Goal: Transaction & Acquisition: Purchase product/service

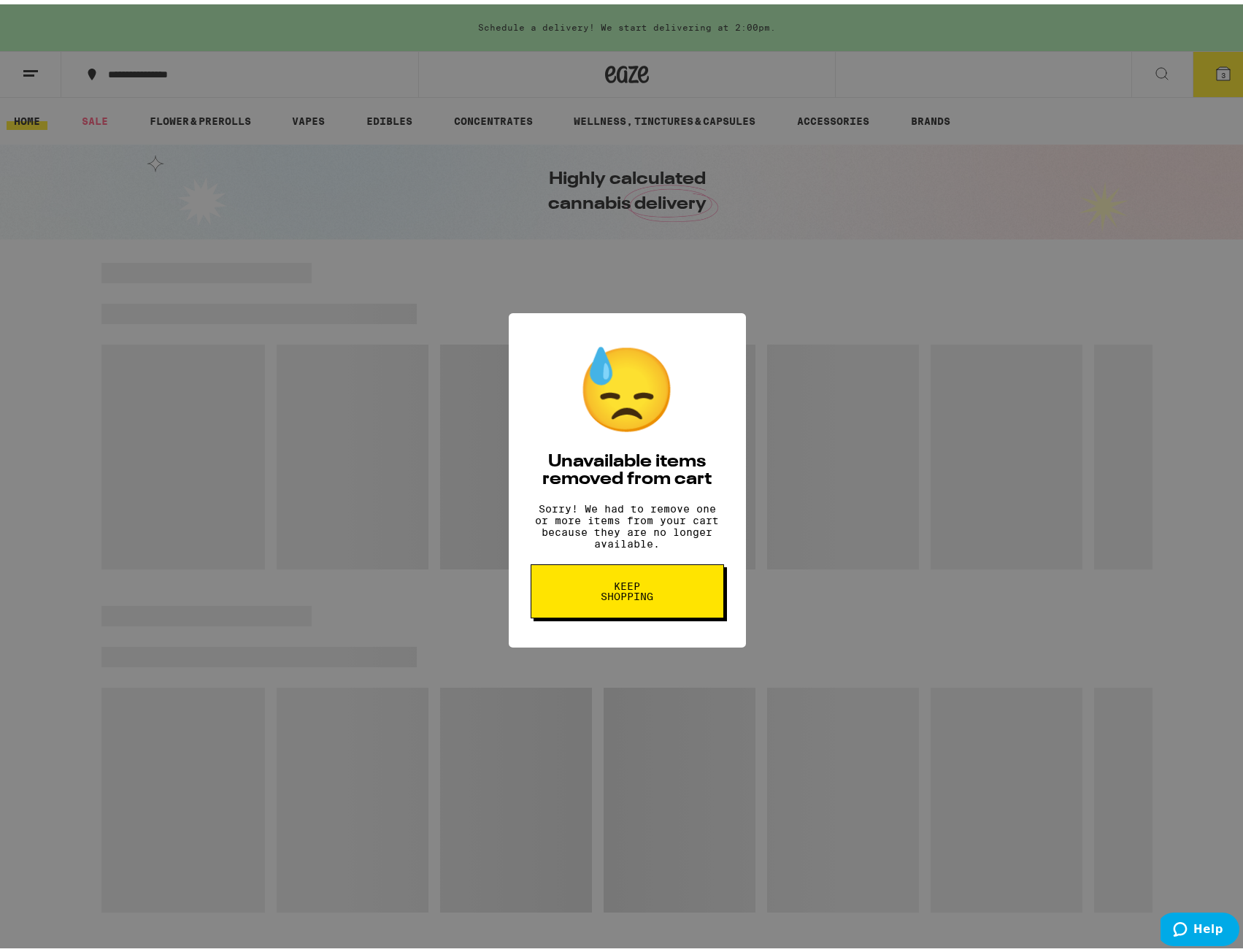
click at [674, 589] on button "Keep Shopping" at bounding box center [627, 586] width 193 height 54
click at [665, 591] on button "Keep Shopping" at bounding box center [627, 586] width 193 height 54
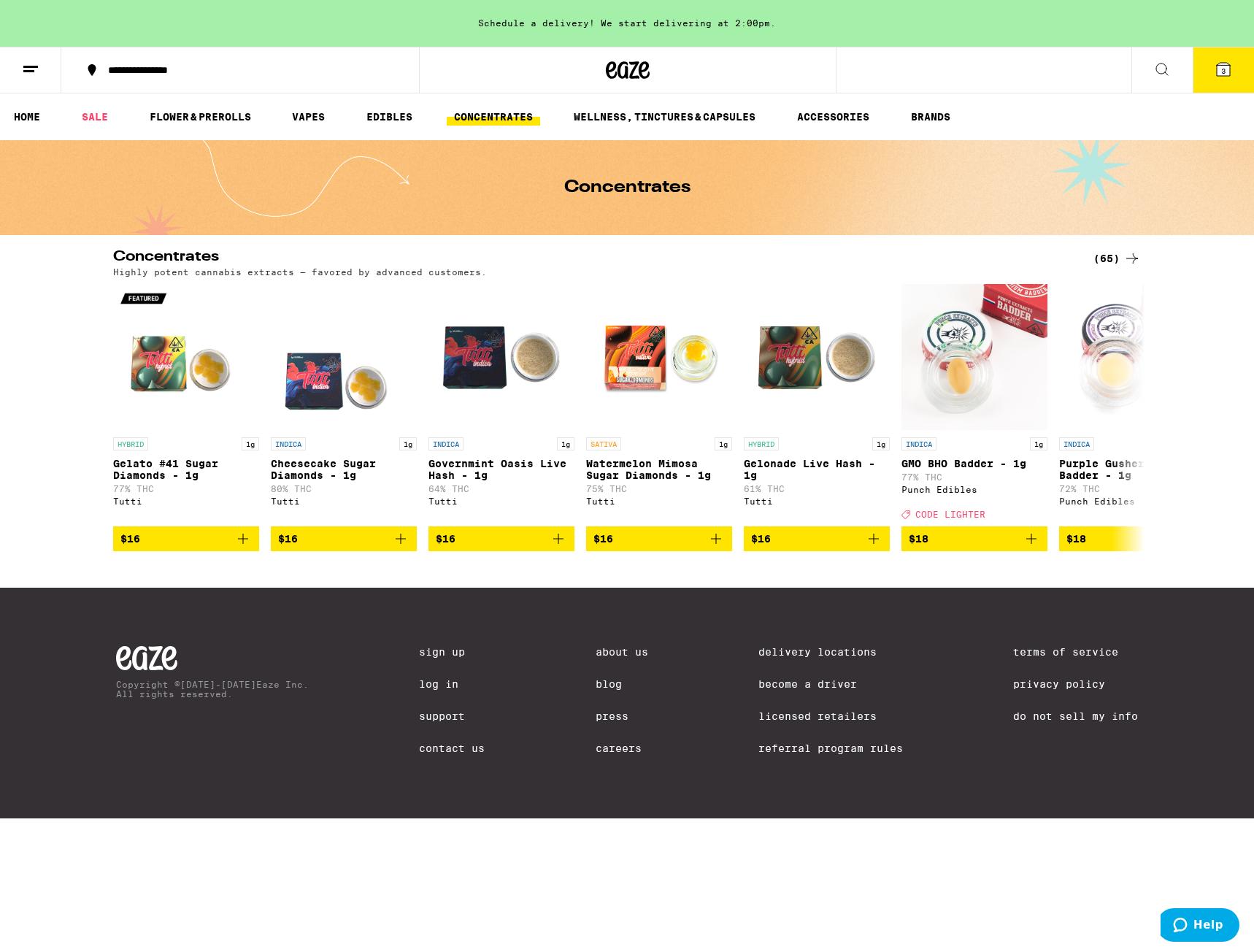
click at [1118, 264] on div "(65)" at bounding box center [1117, 258] width 48 height 17
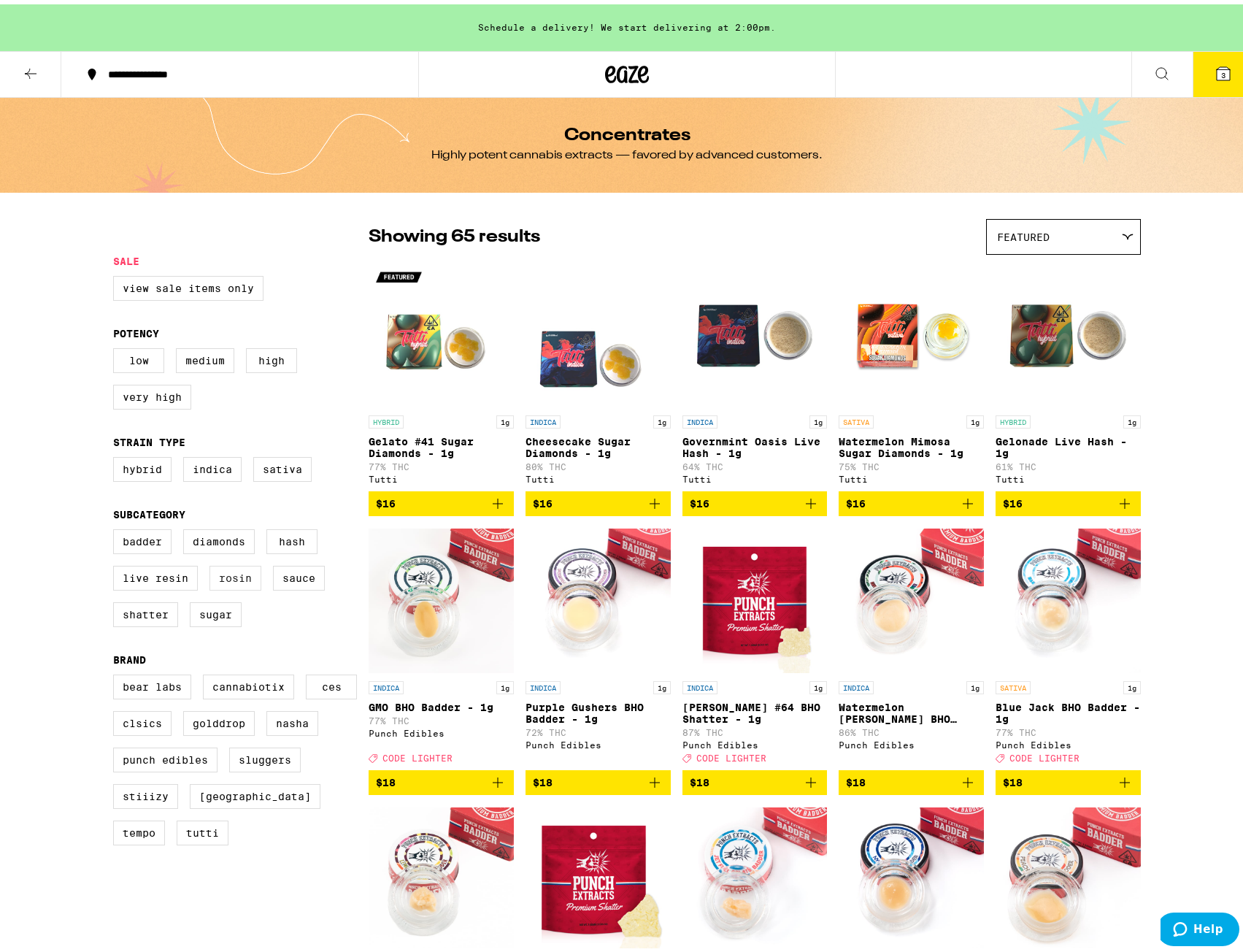
click at [225, 586] on label "Rosin" at bounding box center [235, 573] width 51 height 25
click at [117, 527] on input "Rosin" at bounding box center [116, 527] width 1 height 1
checkbox input "true"
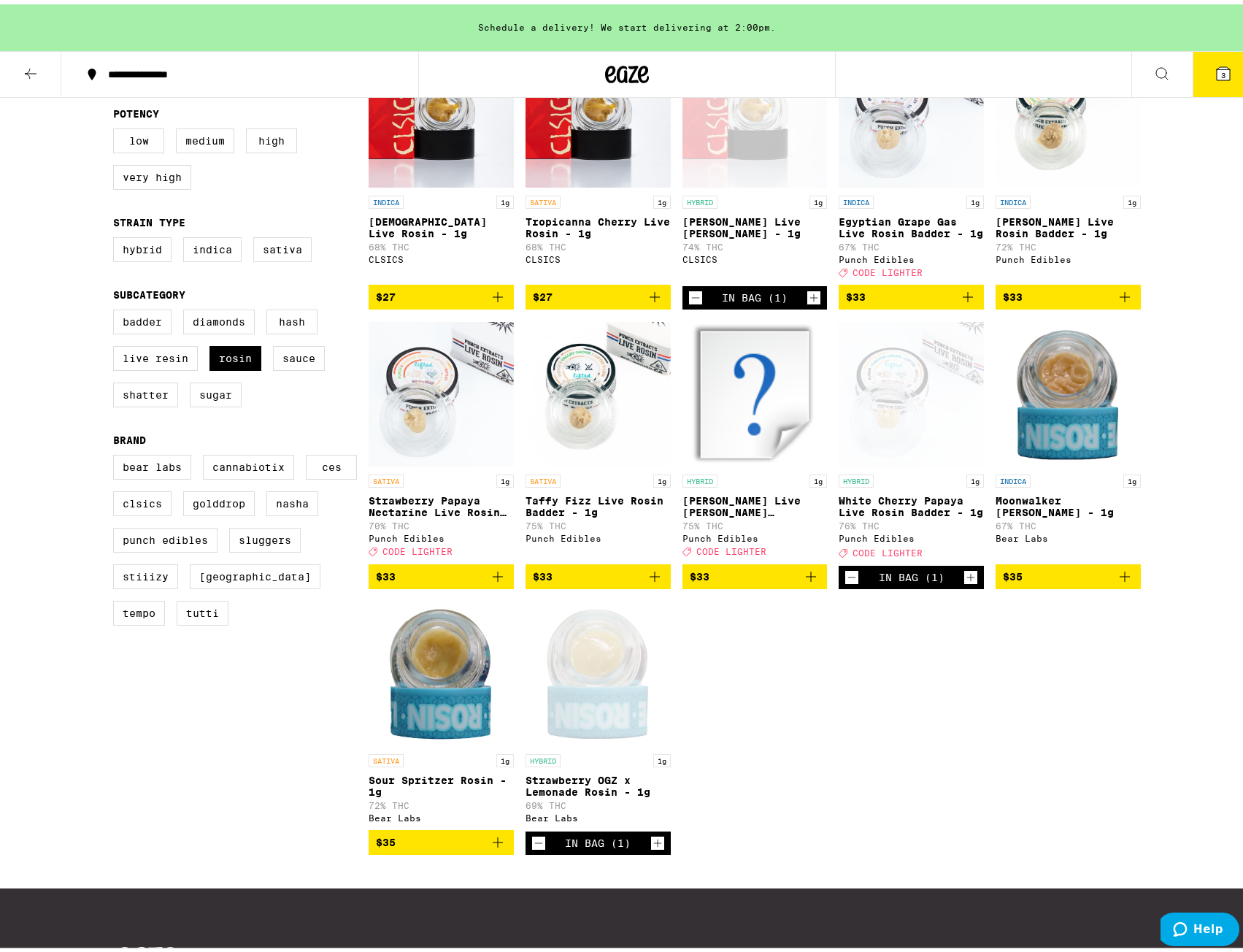
scroll to position [219, 0]
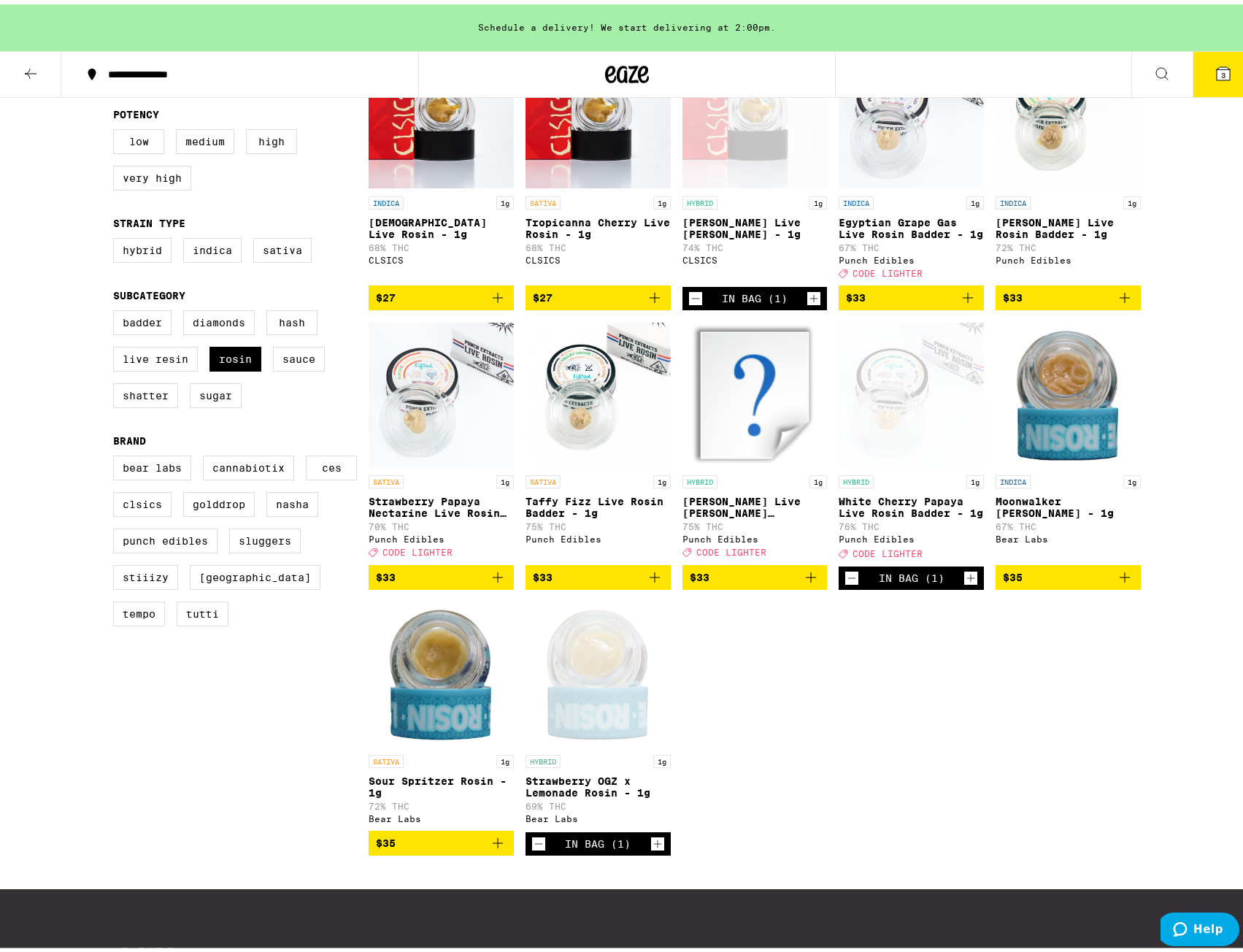
click at [807, 582] on icon "Add to bag" at bounding box center [810, 572] width 17 height 17
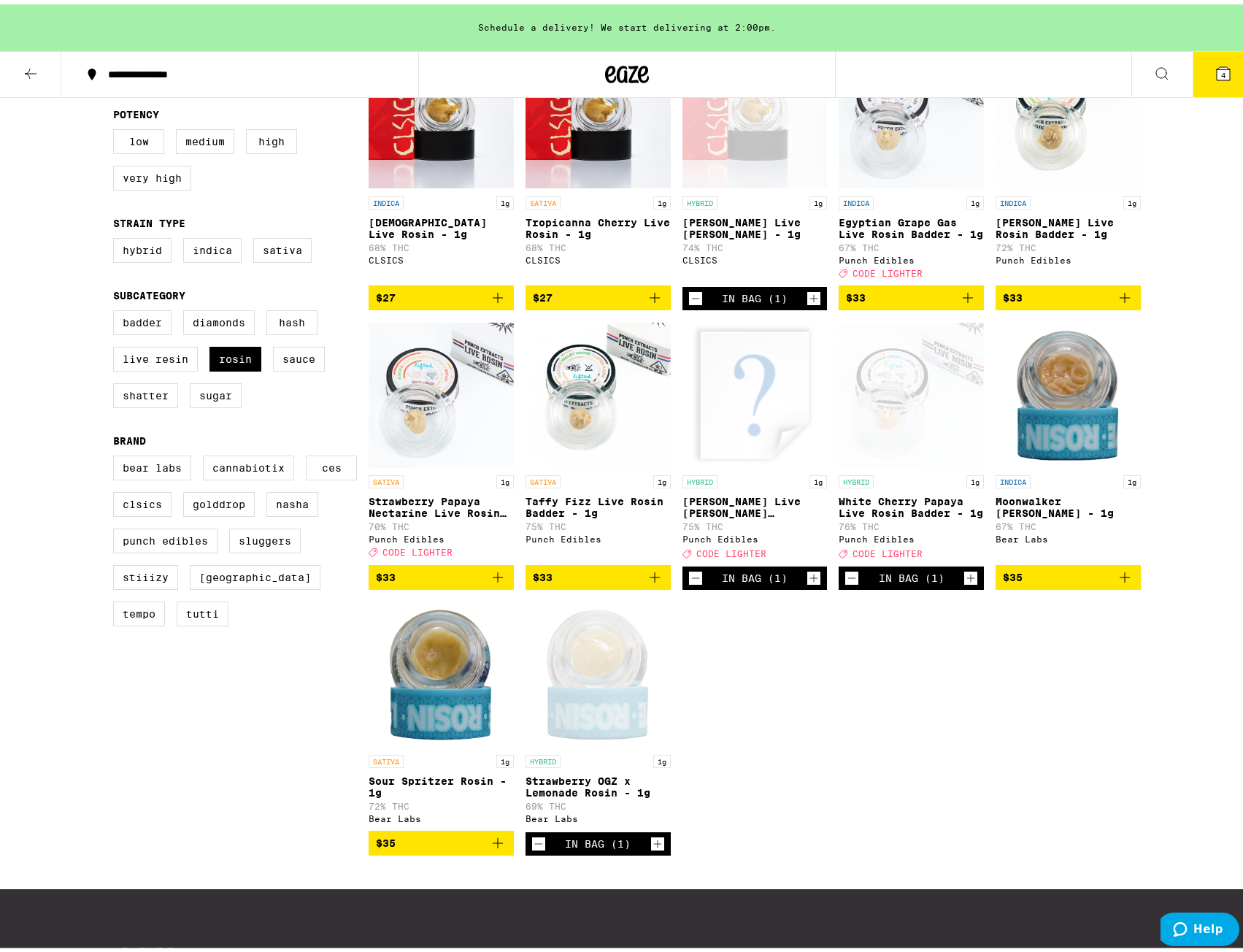
click at [495, 582] on icon "Add to bag" at bounding box center [497, 572] width 17 height 17
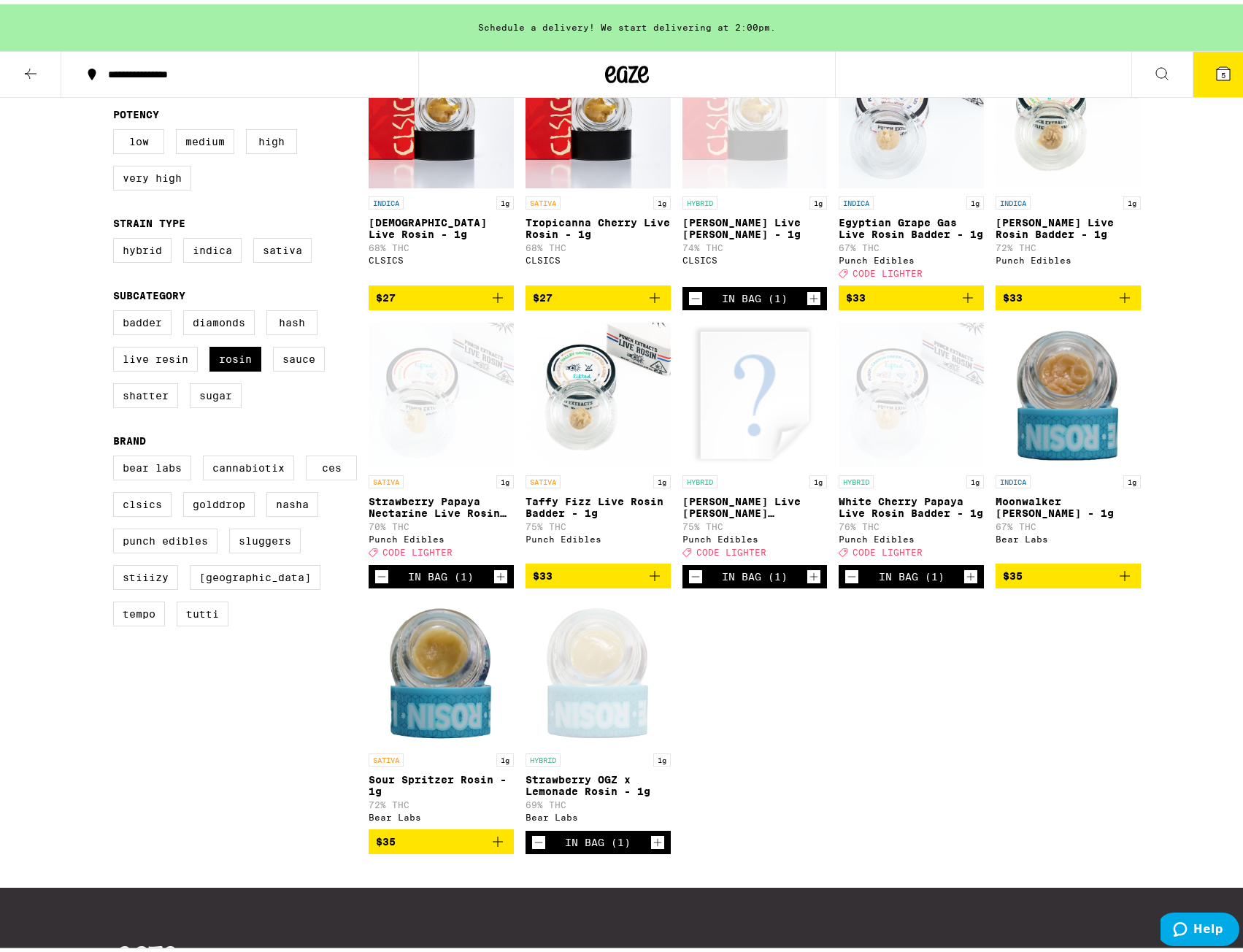
click at [970, 302] on icon "Add to bag" at bounding box center [967, 293] width 17 height 17
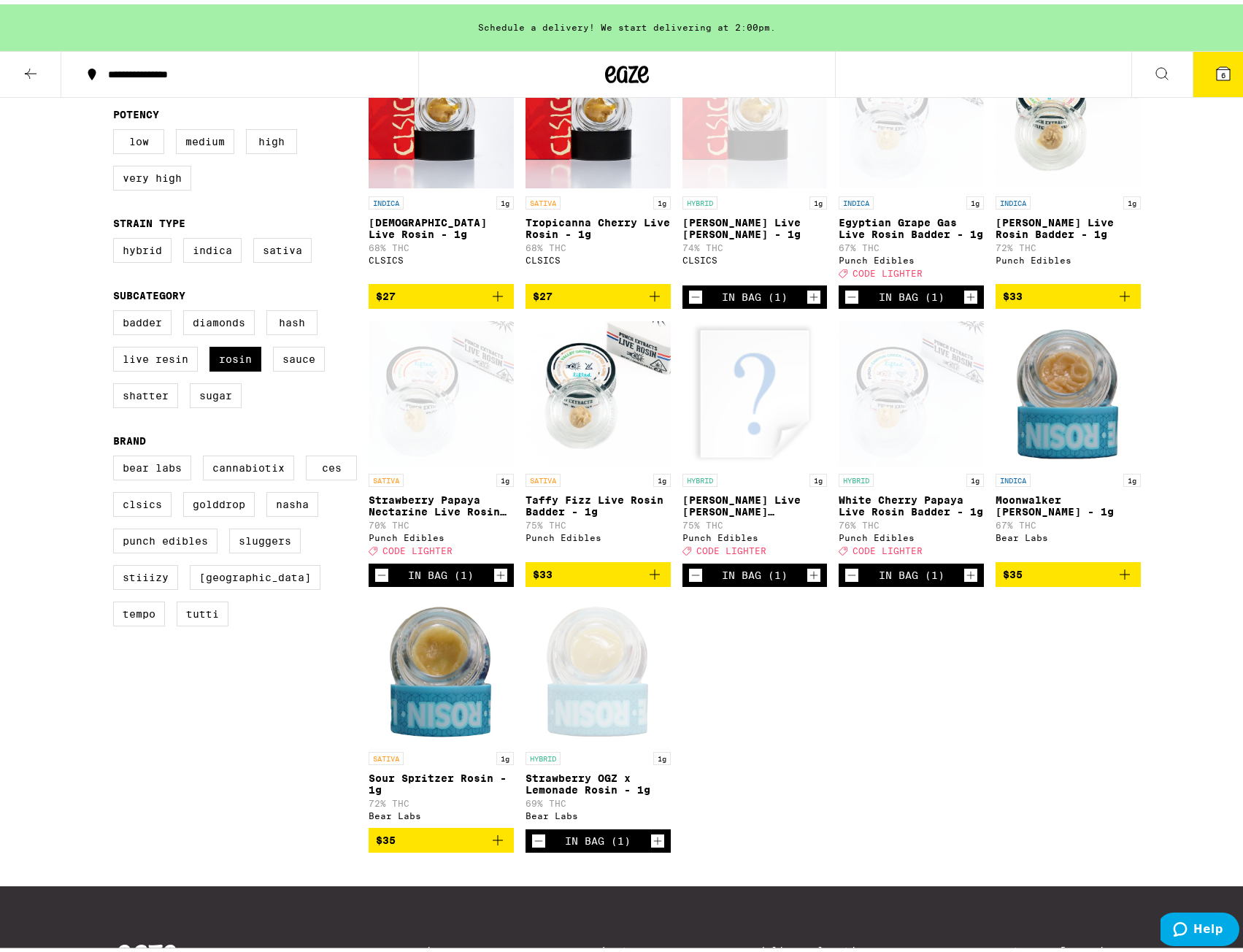
click at [692, 301] on icon "Decrement" at bounding box center [695, 292] width 13 height 17
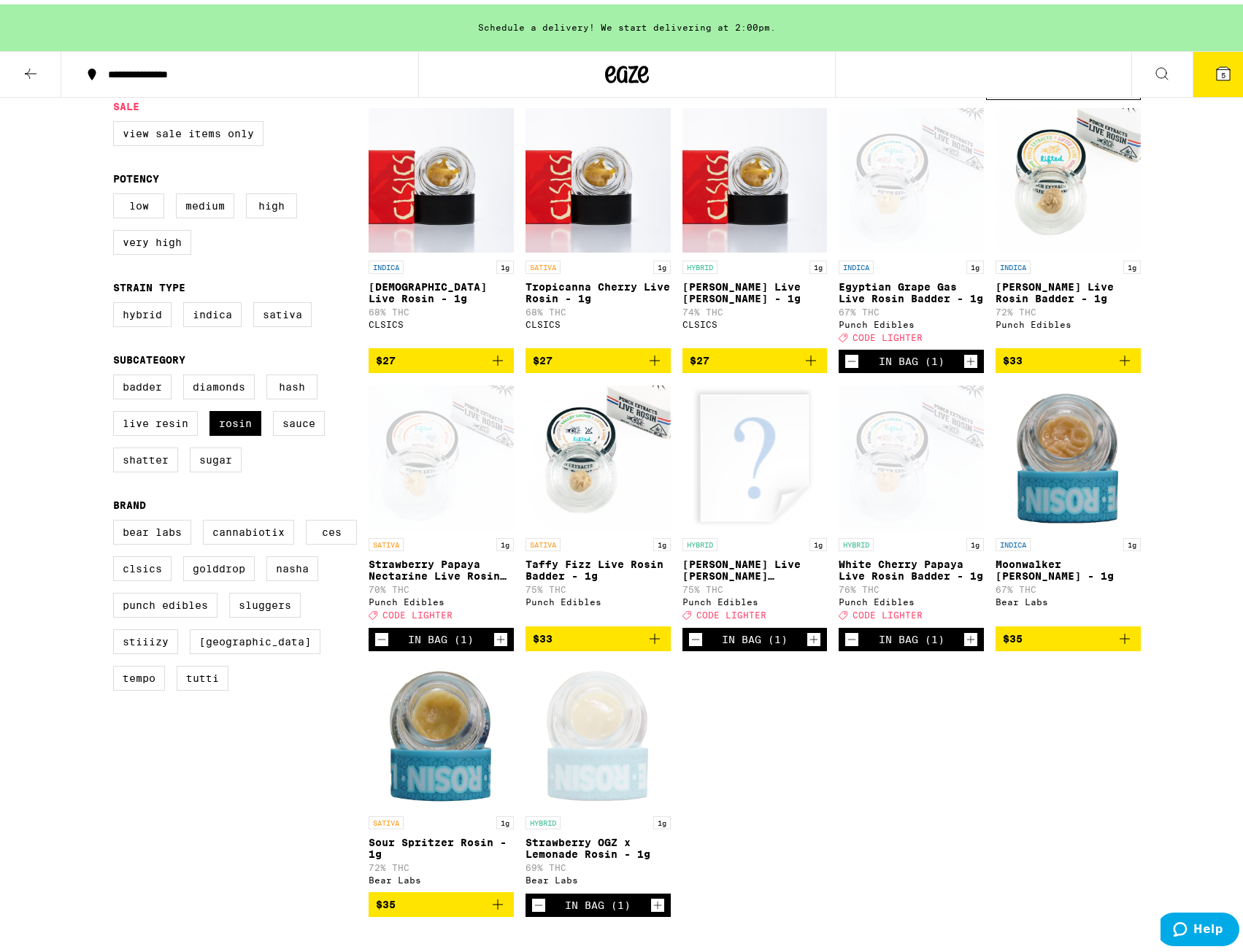
scroll to position [0, 0]
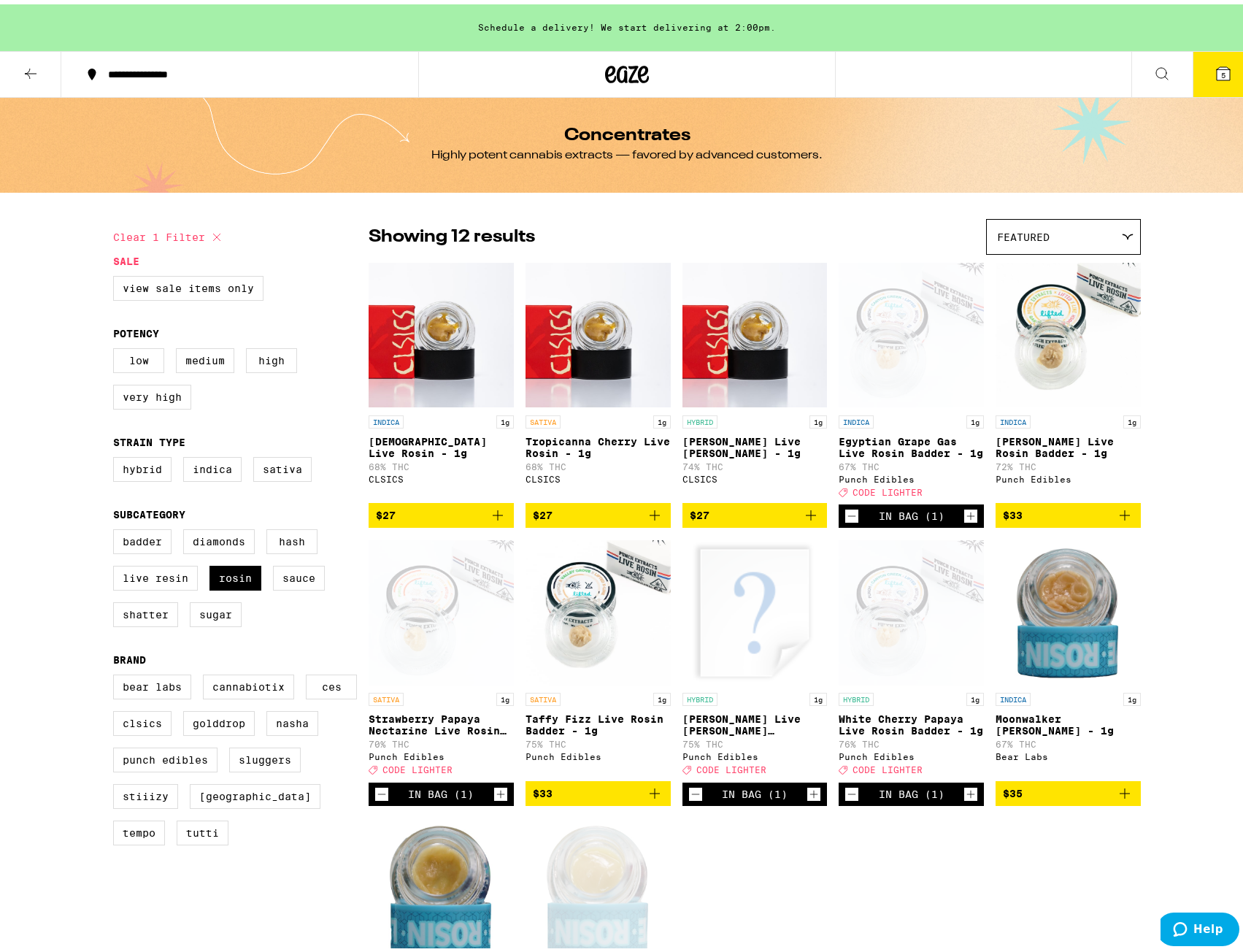
click at [1218, 66] on icon at bounding box center [1224, 69] width 13 height 13
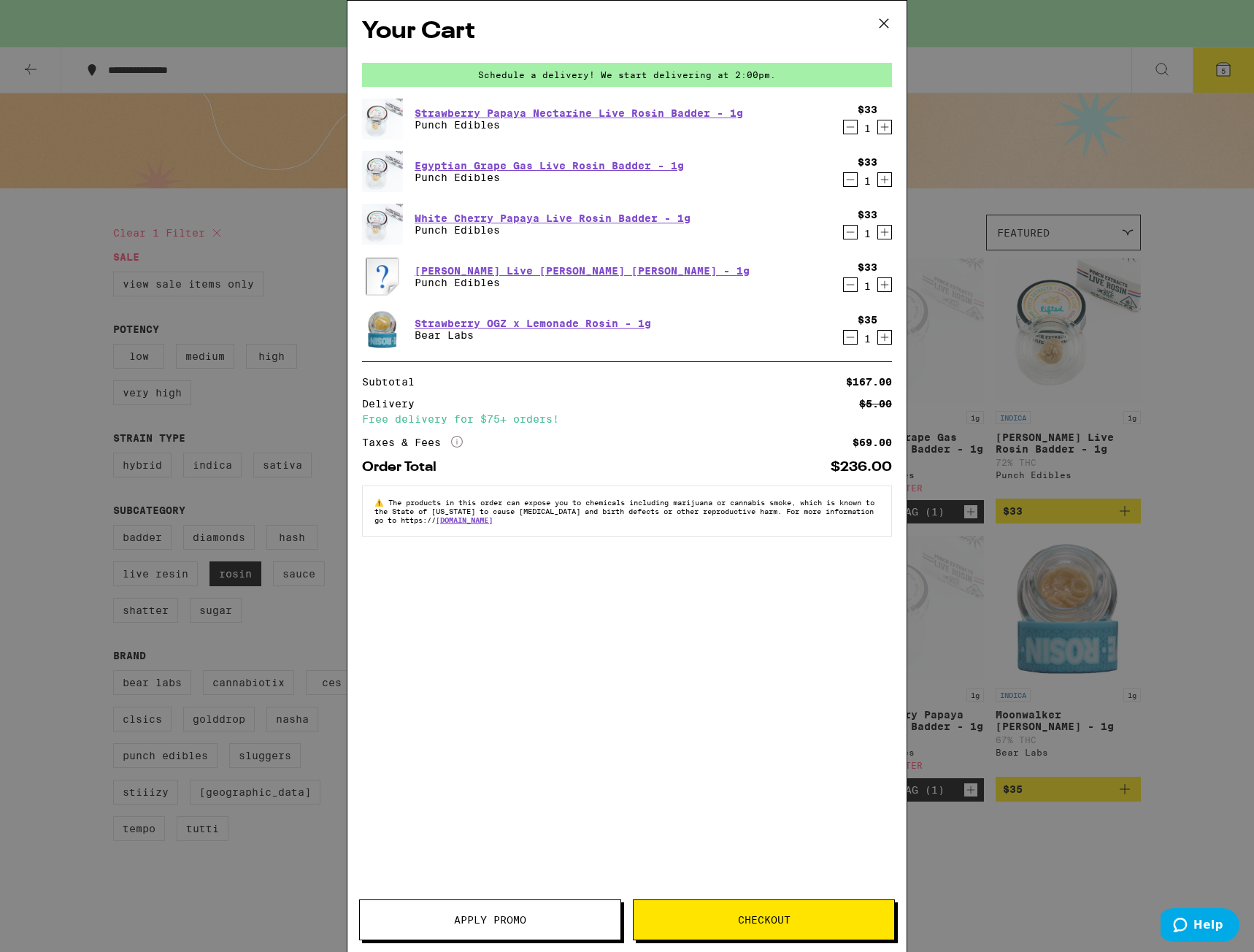
click at [495, 927] on button "Apply Promo" at bounding box center [489, 919] width 262 height 41
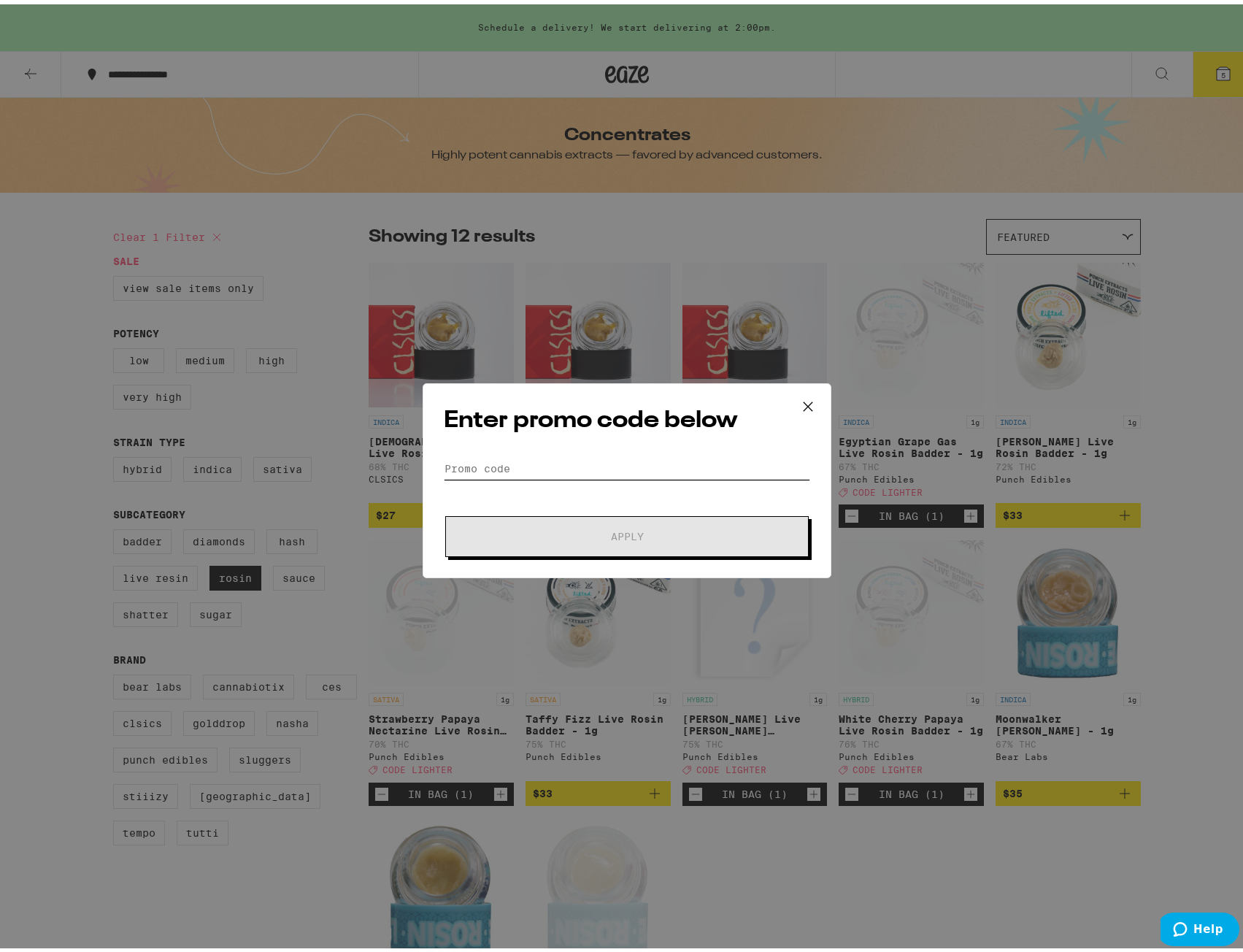
click at [525, 465] on input "Promo Code" at bounding box center [627, 463] width 366 height 22
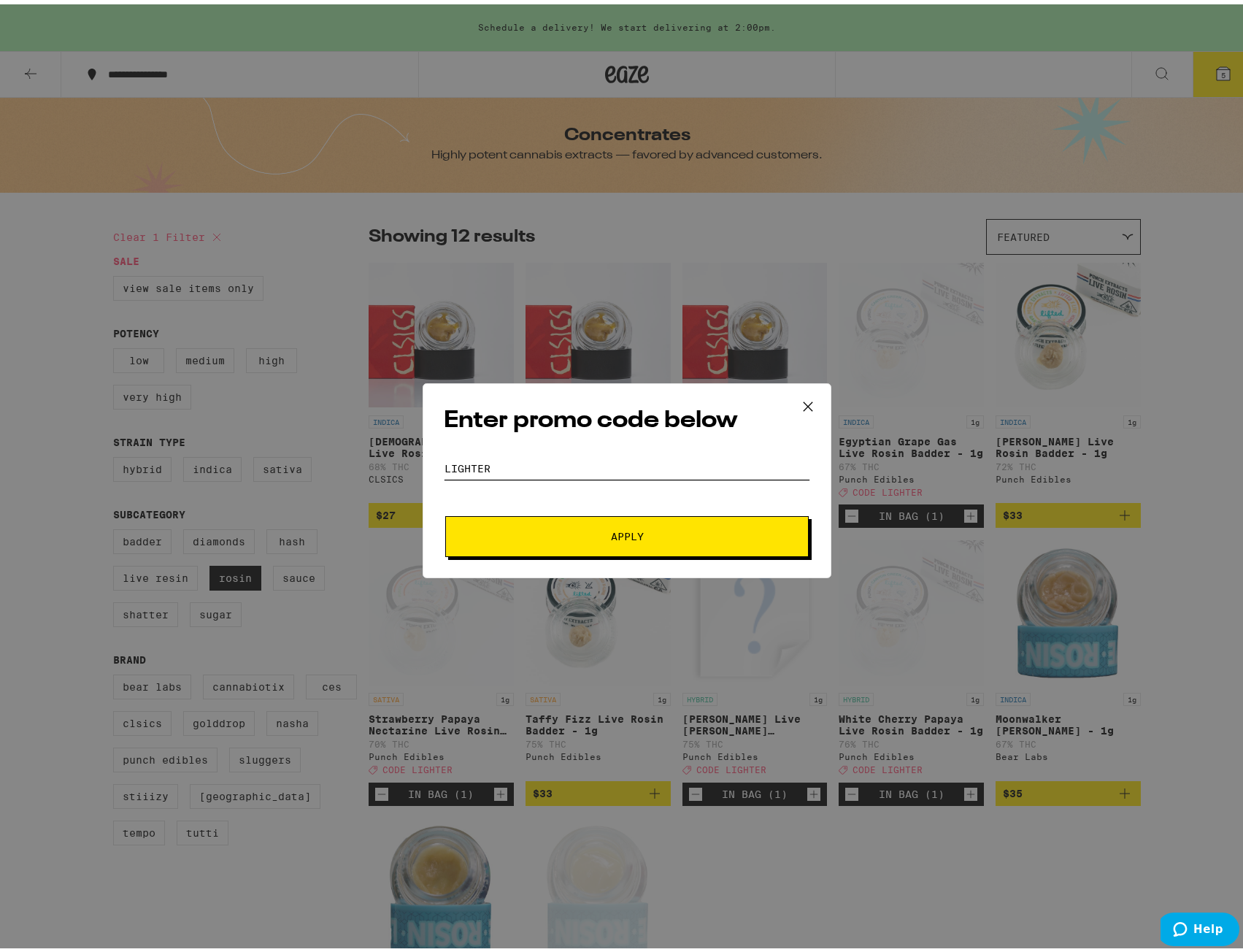
type input "LIGHTER"
click at [568, 536] on span "Apply" at bounding box center [627, 532] width 263 height 10
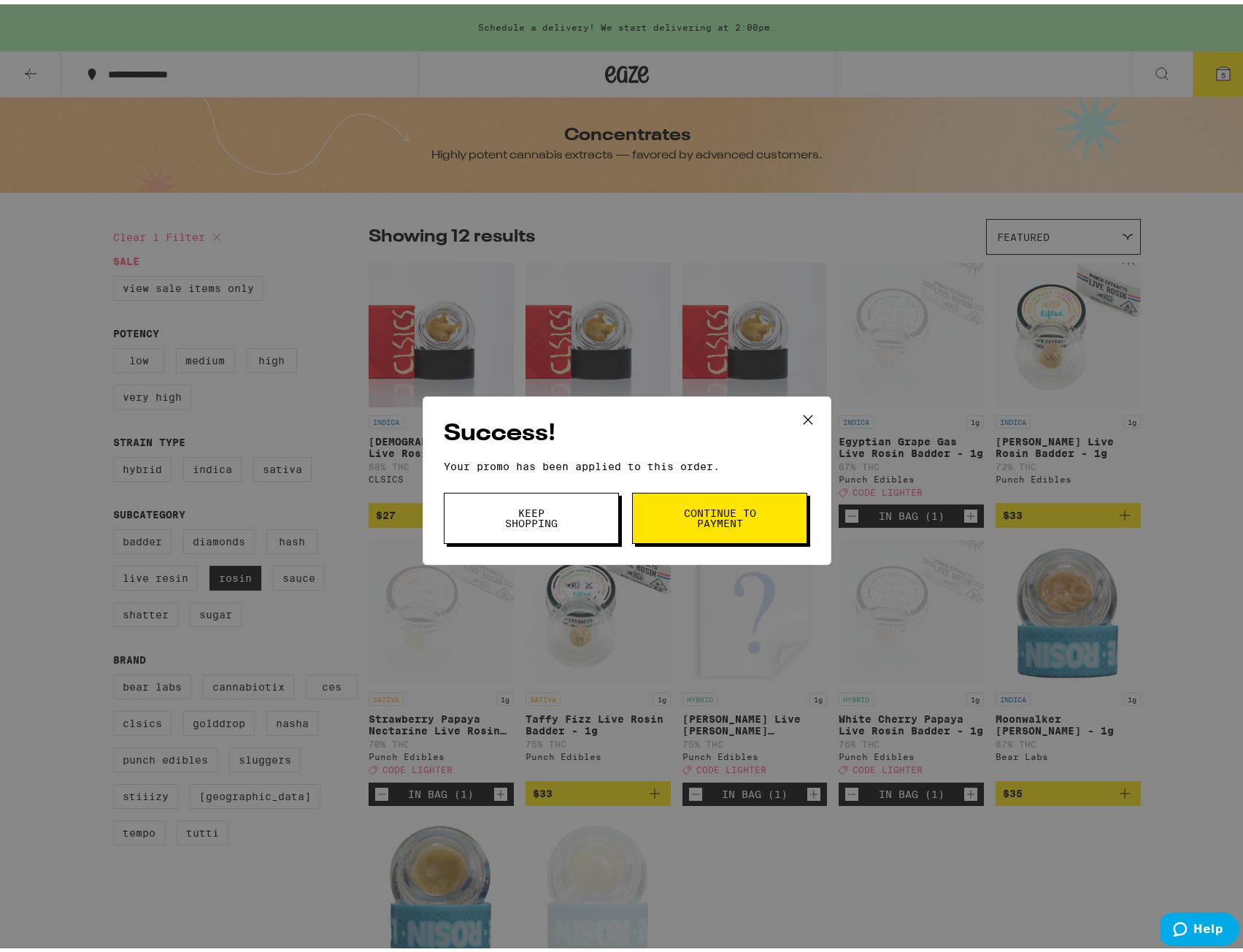
click at [526, 504] on span "Keep Shopping" at bounding box center [531, 513] width 75 height 20
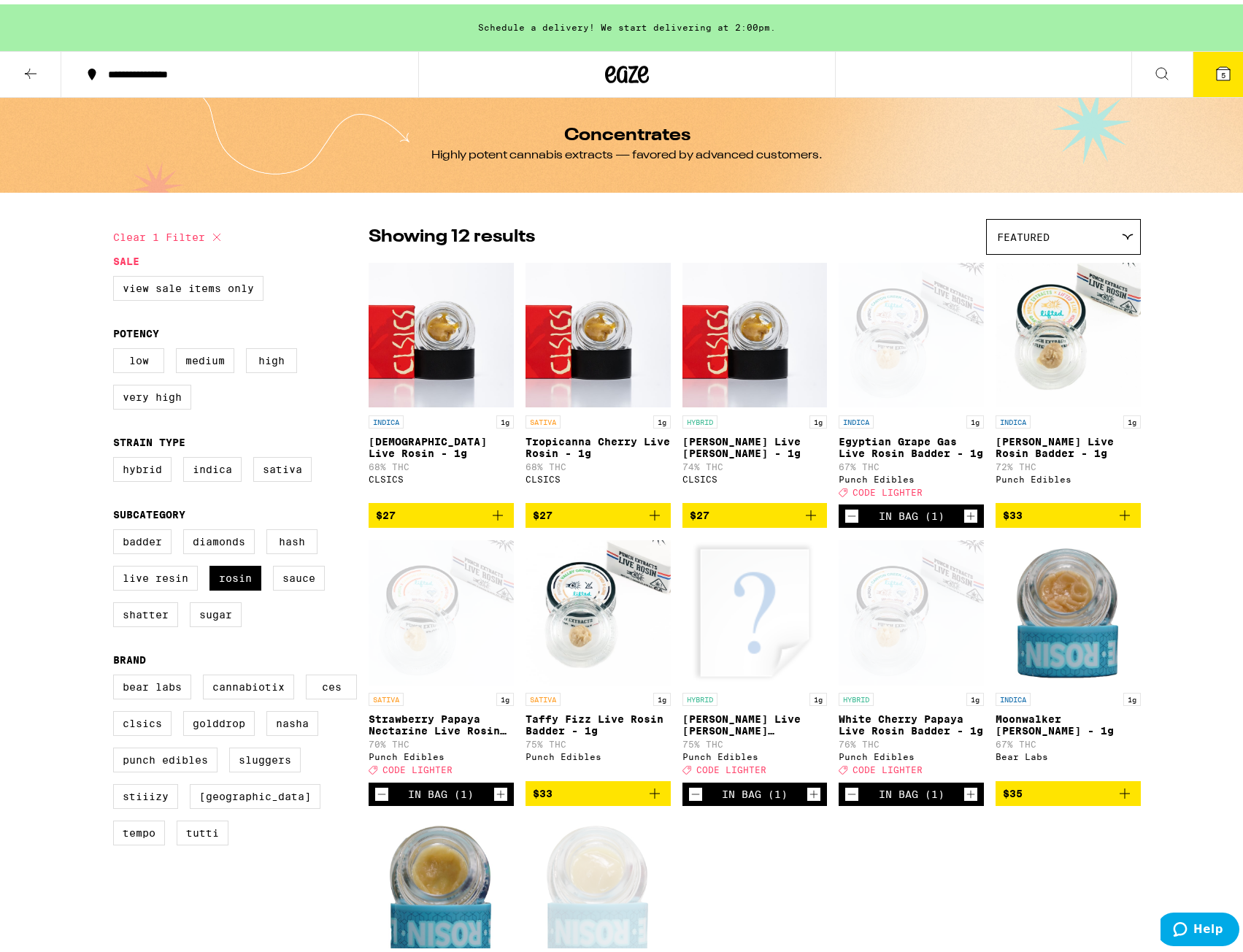
click at [1216, 80] on button "5" at bounding box center [1223, 70] width 61 height 46
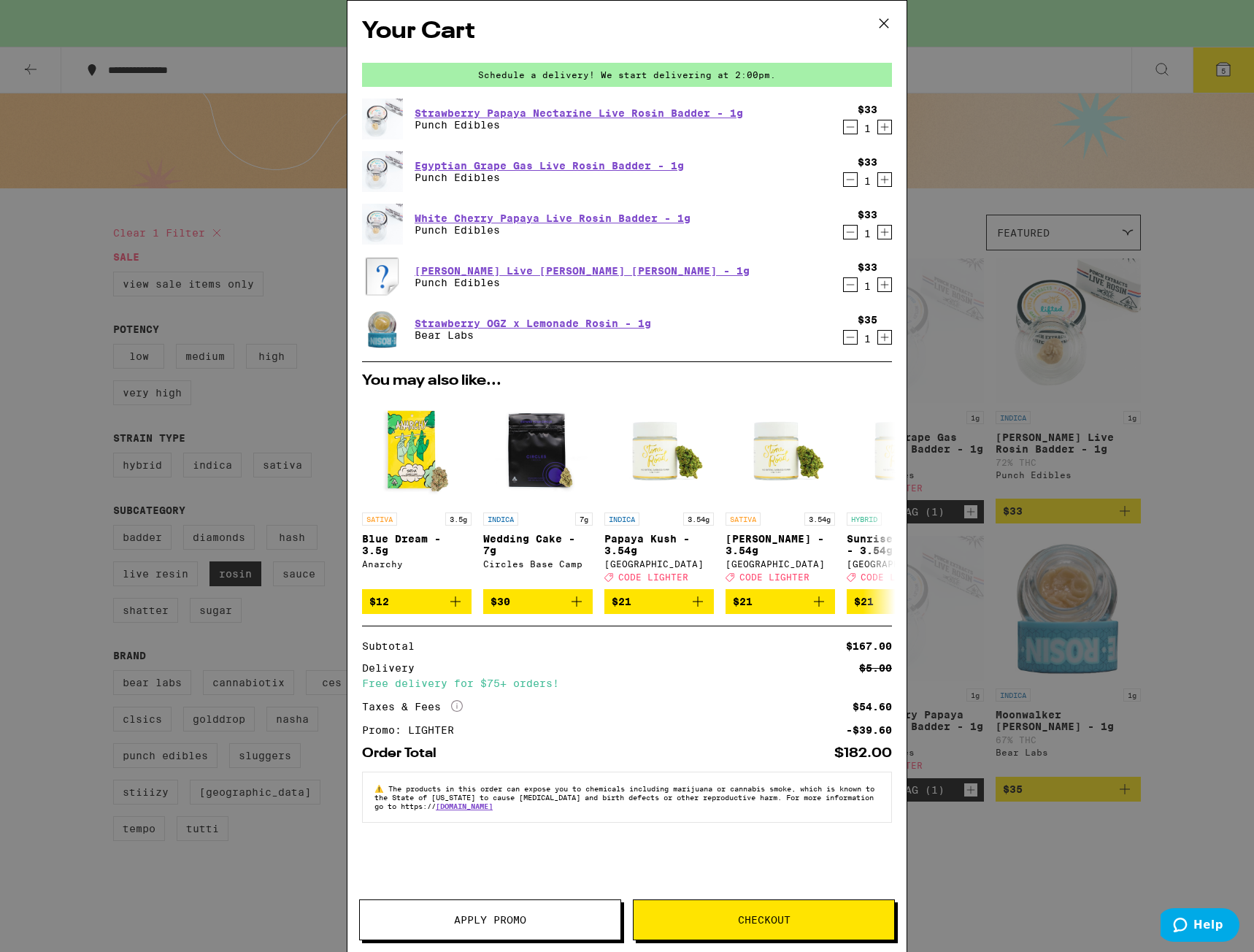
click at [880, 12] on button at bounding box center [883, 24] width 46 height 47
